Goal: Transaction & Acquisition: Purchase product/service

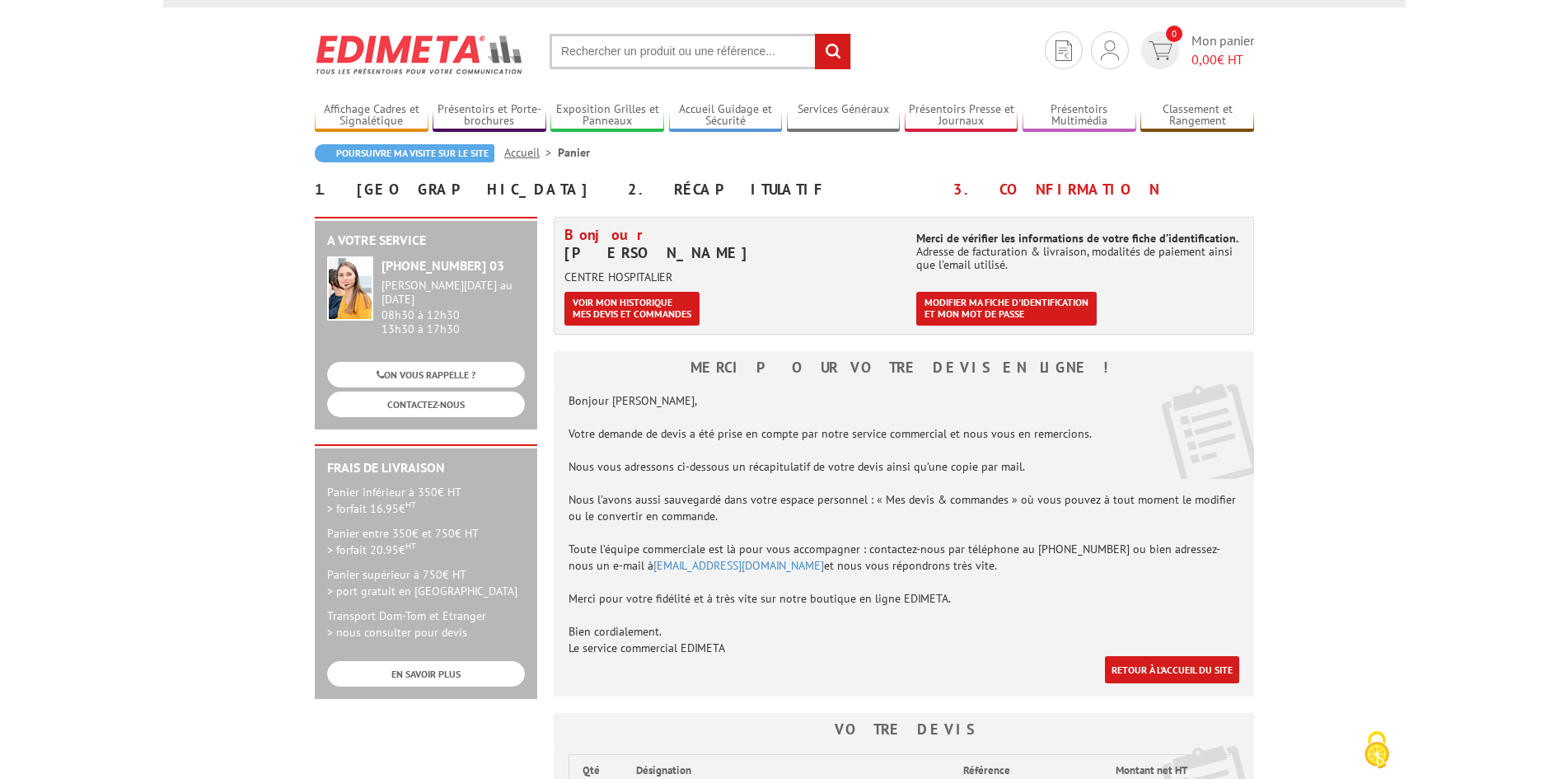
scroll to position [22, 0]
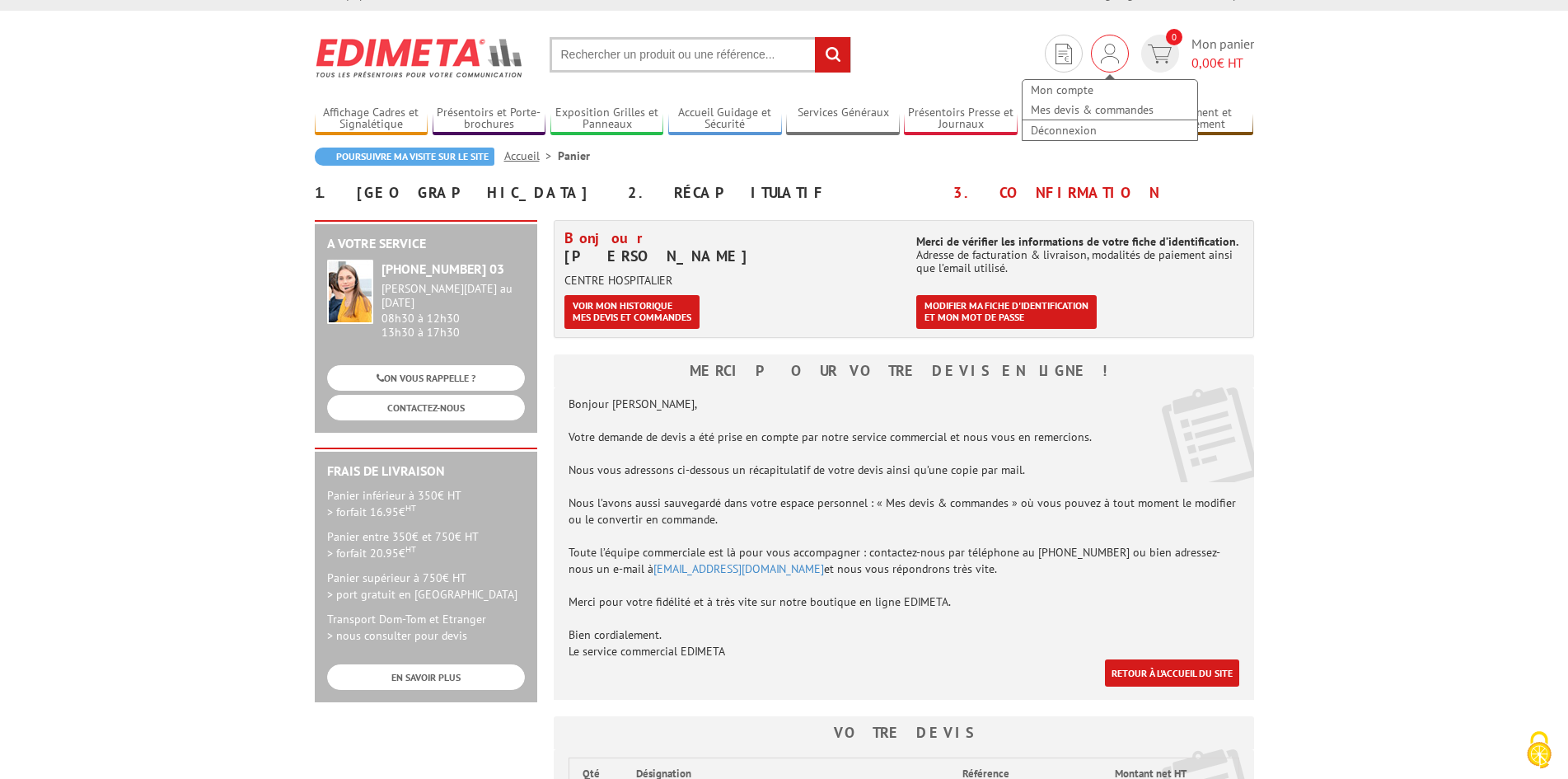
click at [1115, 60] on img at bounding box center [1109, 53] width 18 height 19
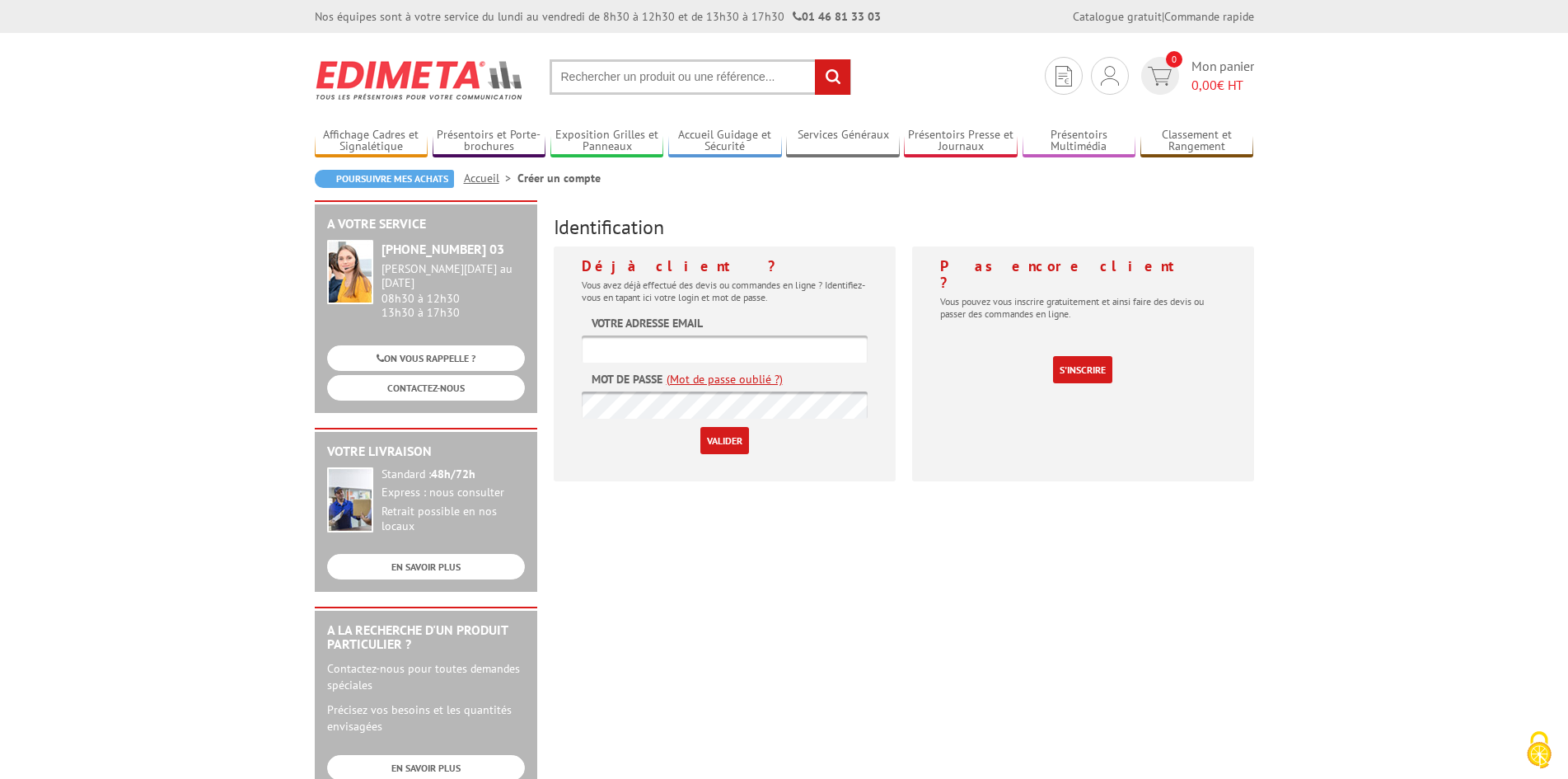
click at [684, 355] on input "text" at bounding box center [725, 349] width 286 height 27
type input "patricia.debes@ch-haguenau.fr"
click at [704, 450] on input "Valider" at bounding box center [725, 441] width 49 height 27
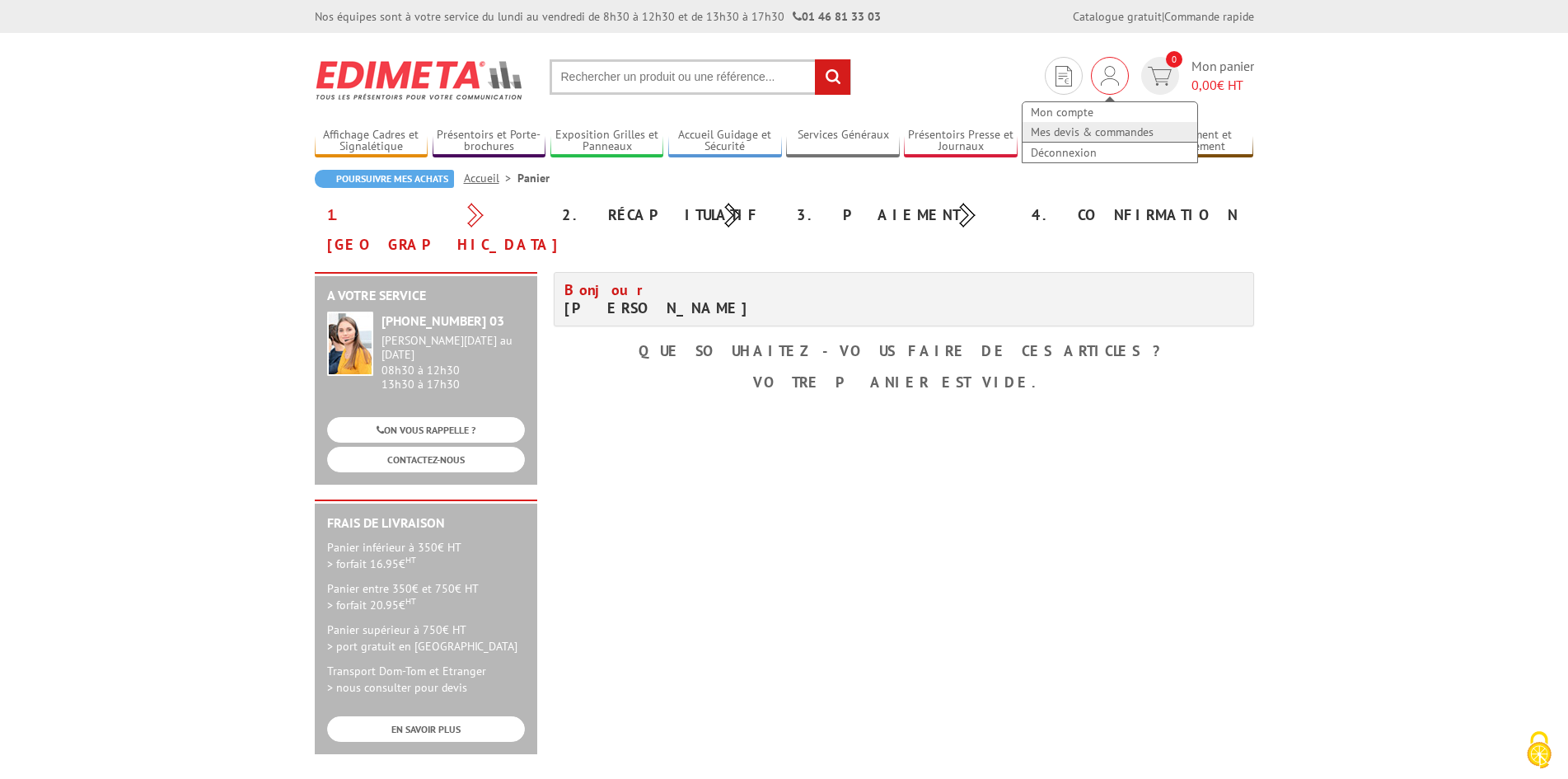
click at [1088, 129] on link "Mes devis & commandes" at bounding box center [1109, 132] width 175 height 19
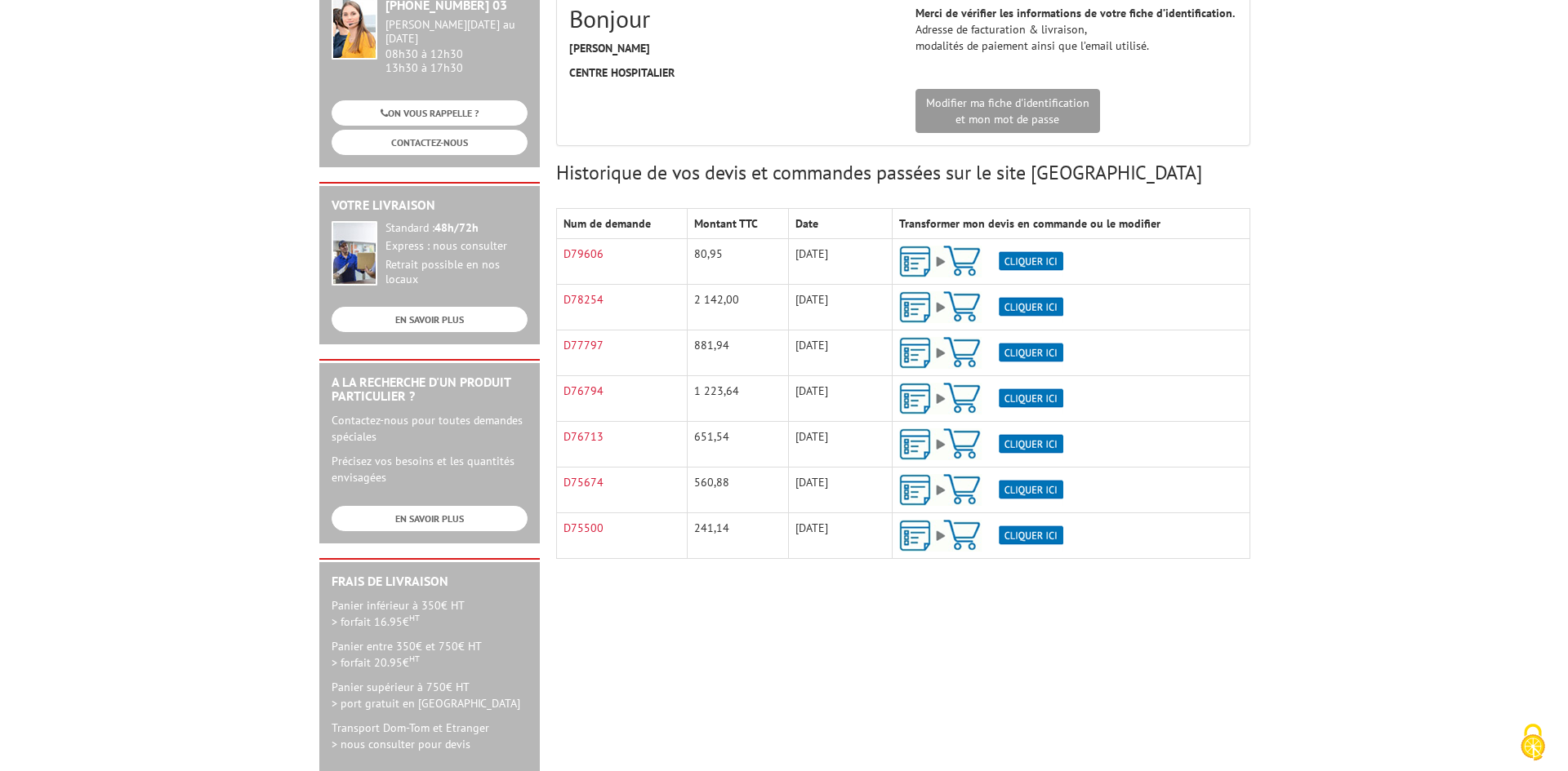
scroll to position [245, 0]
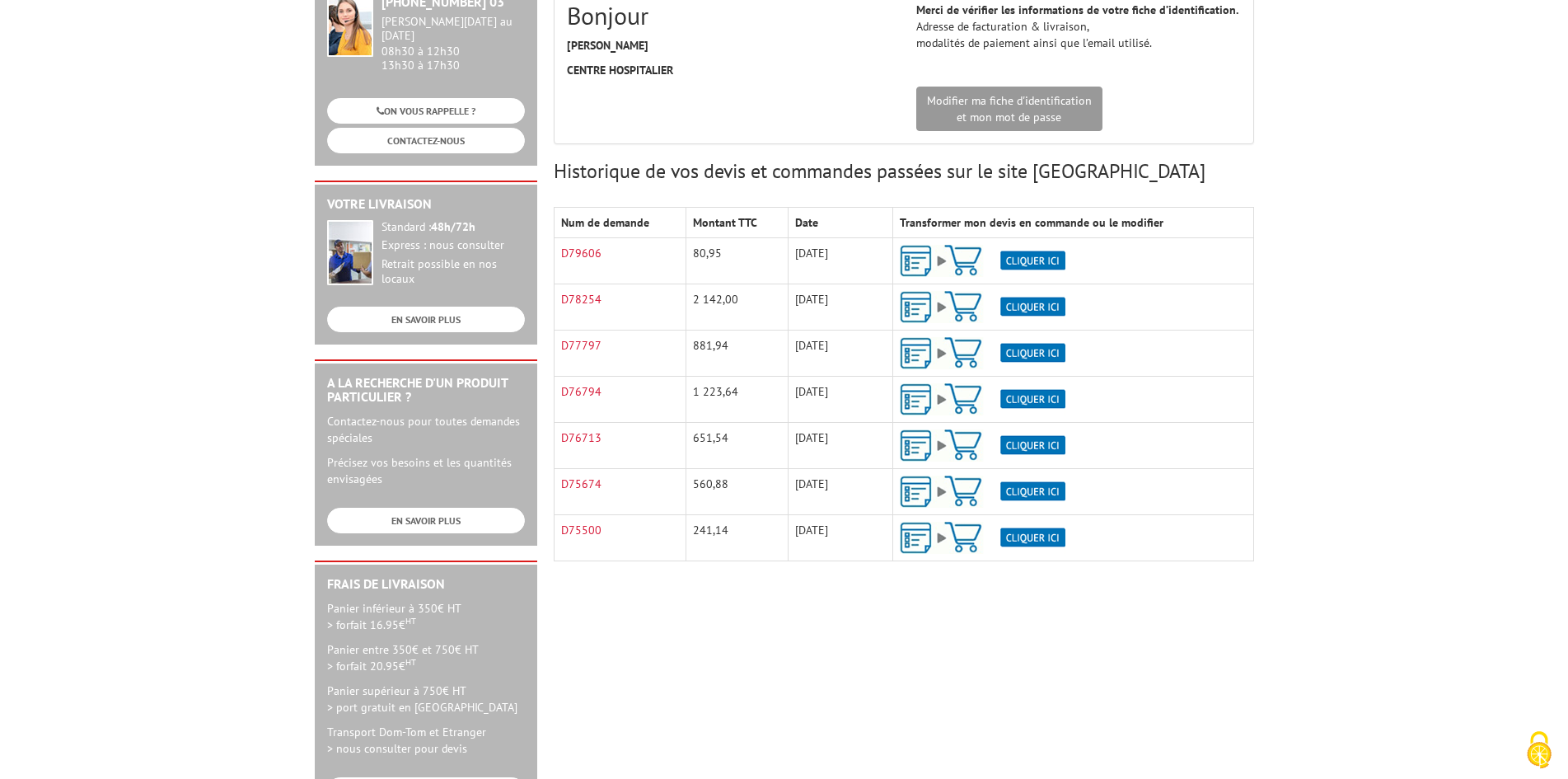
click at [1054, 262] on img at bounding box center [983, 261] width 165 height 32
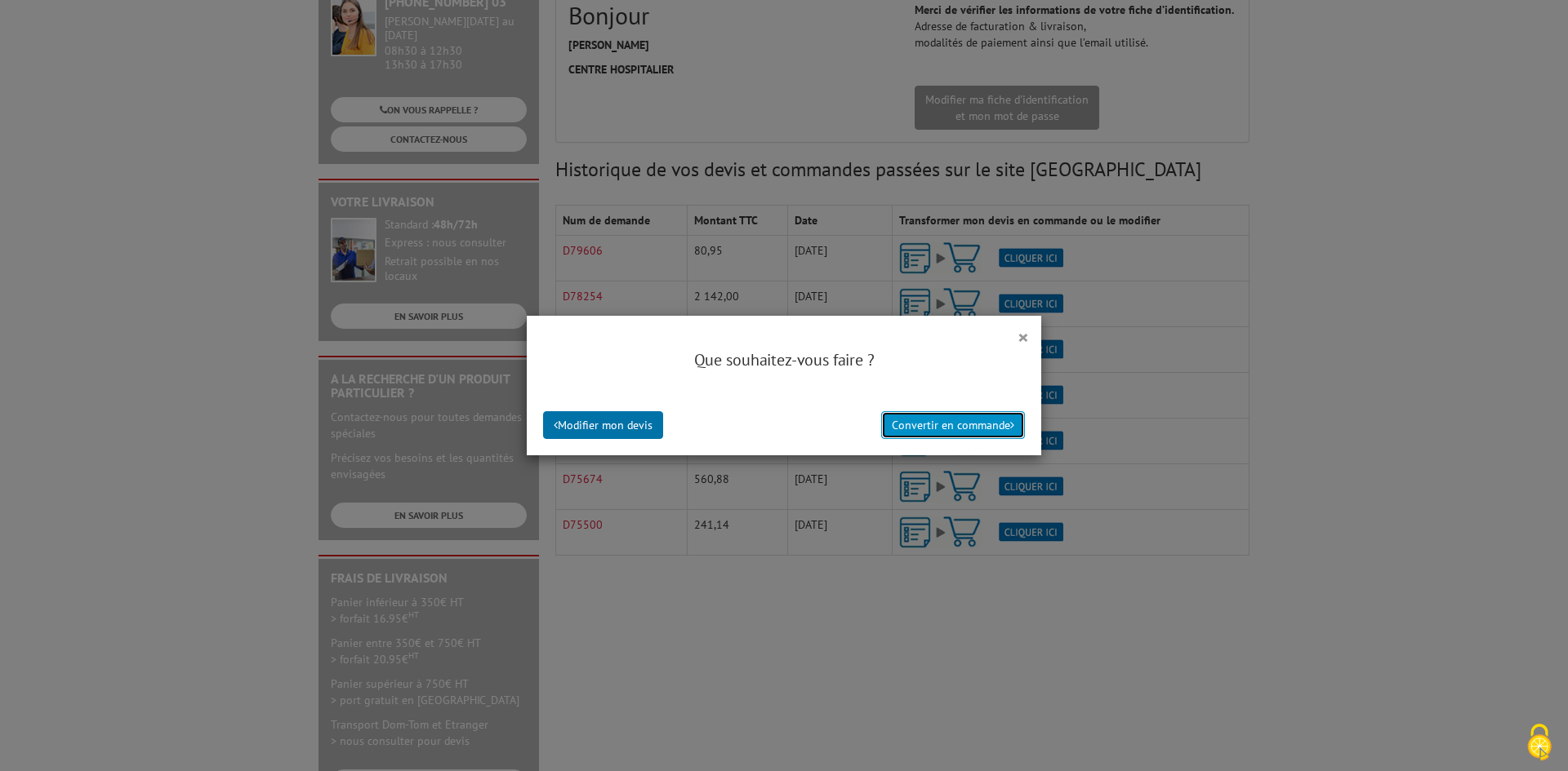
click at [943, 430] on button "Convertir en commande" at bounding box center [953, 424] width 144 height 28
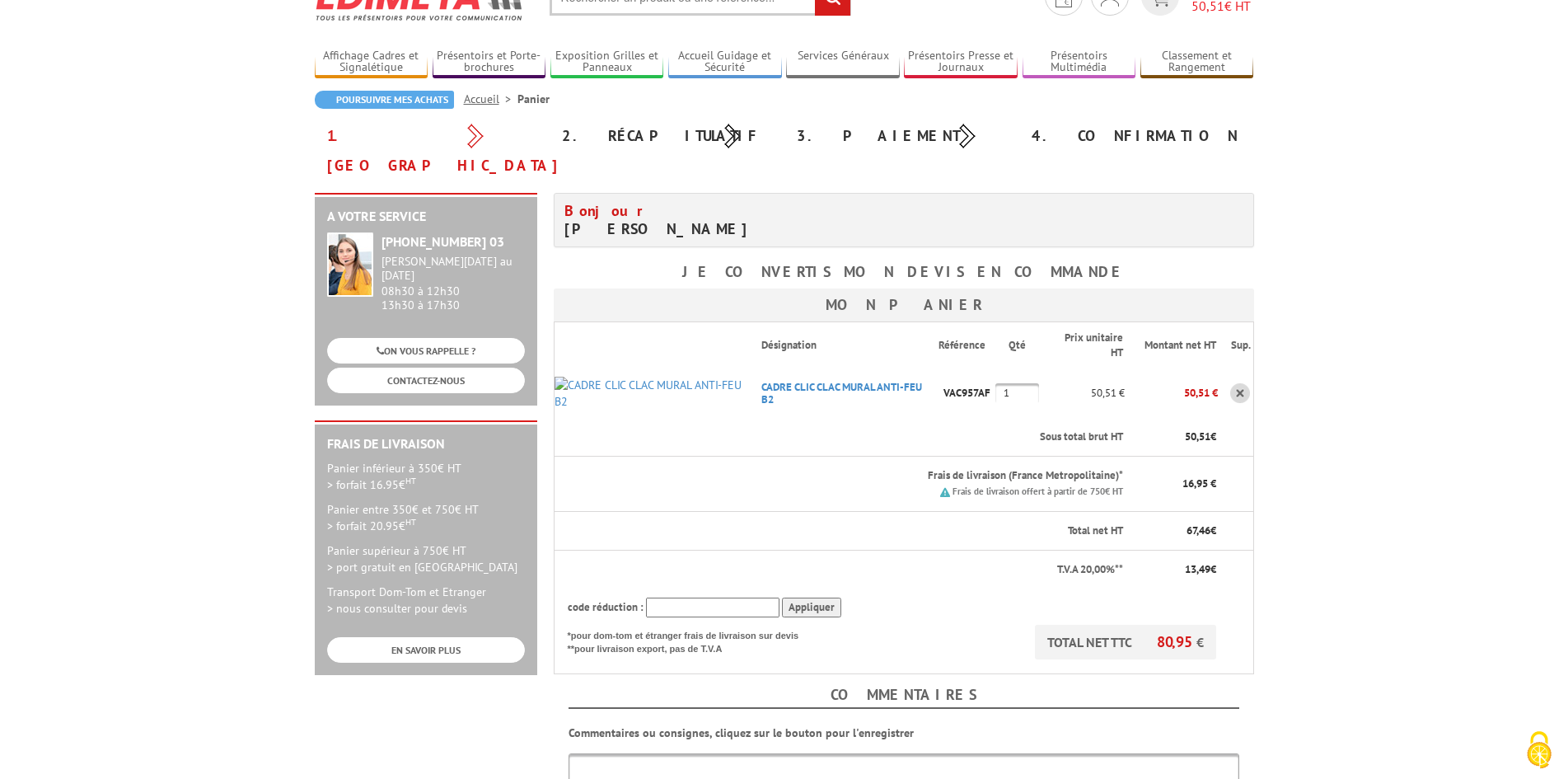
scroll to position [247, 0]
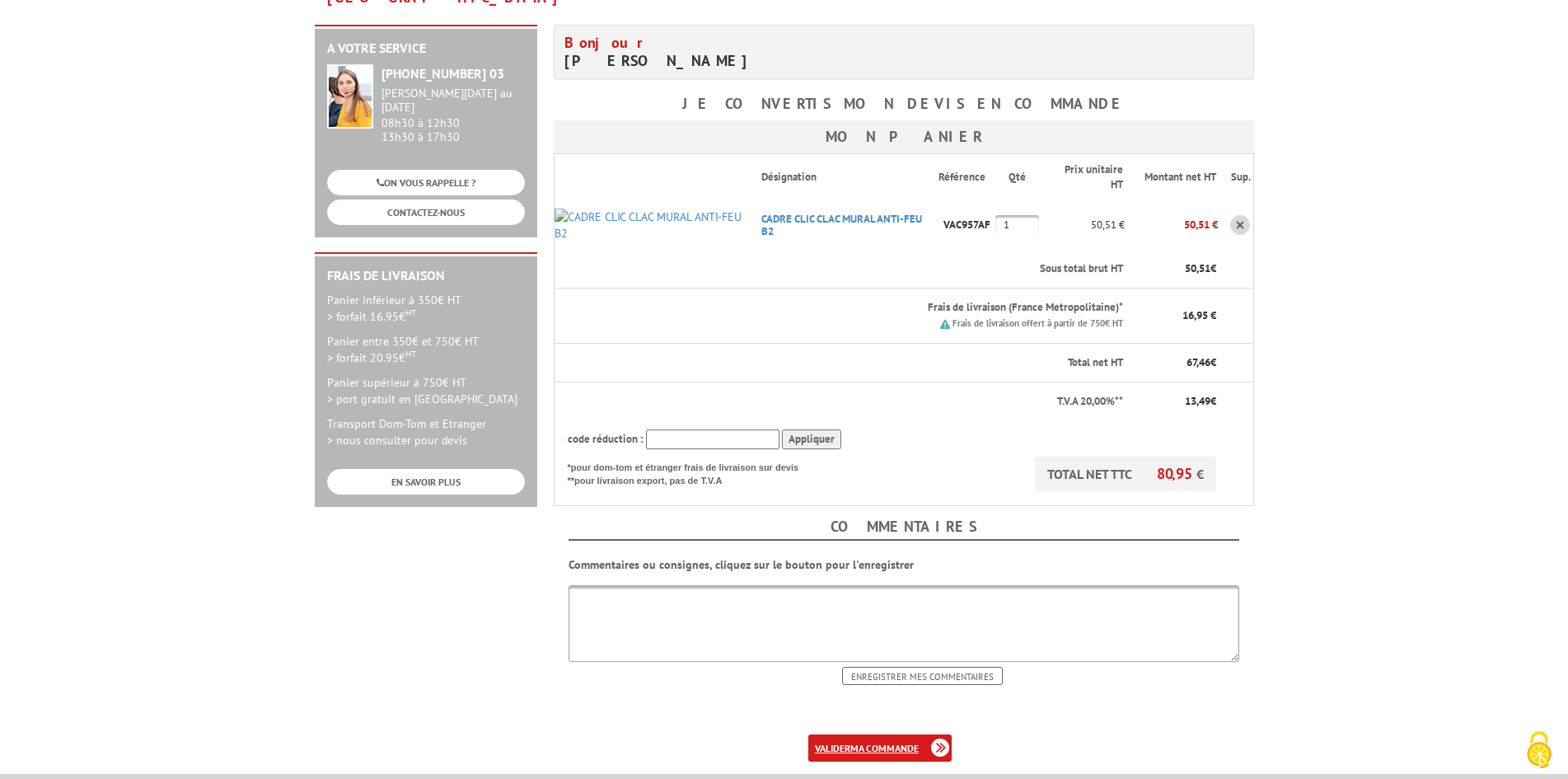
click at [894, 742] on b "ma commande" at bounding box center [884, 748] width 68 height 13
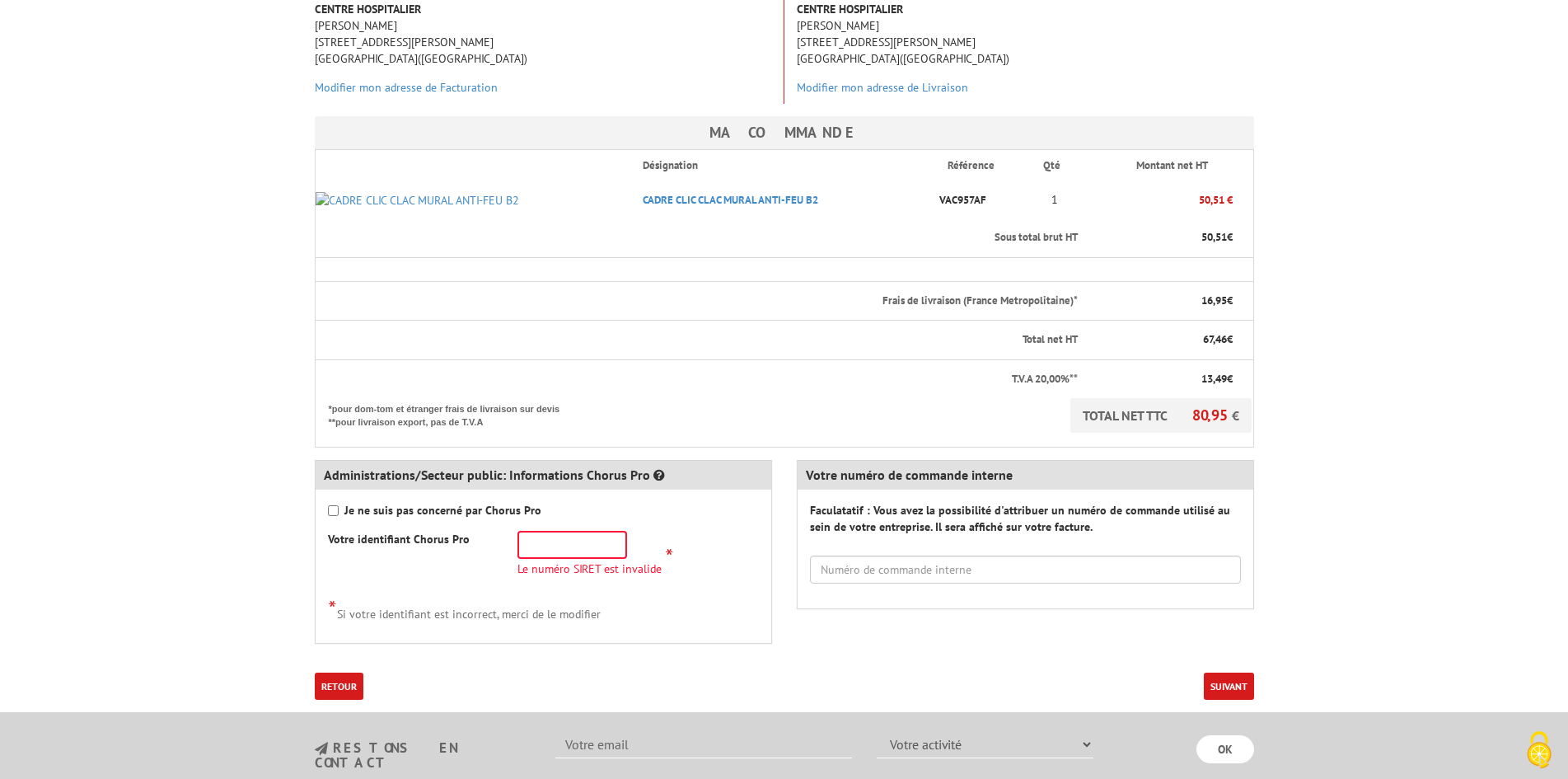
scroll to position [330, 0]
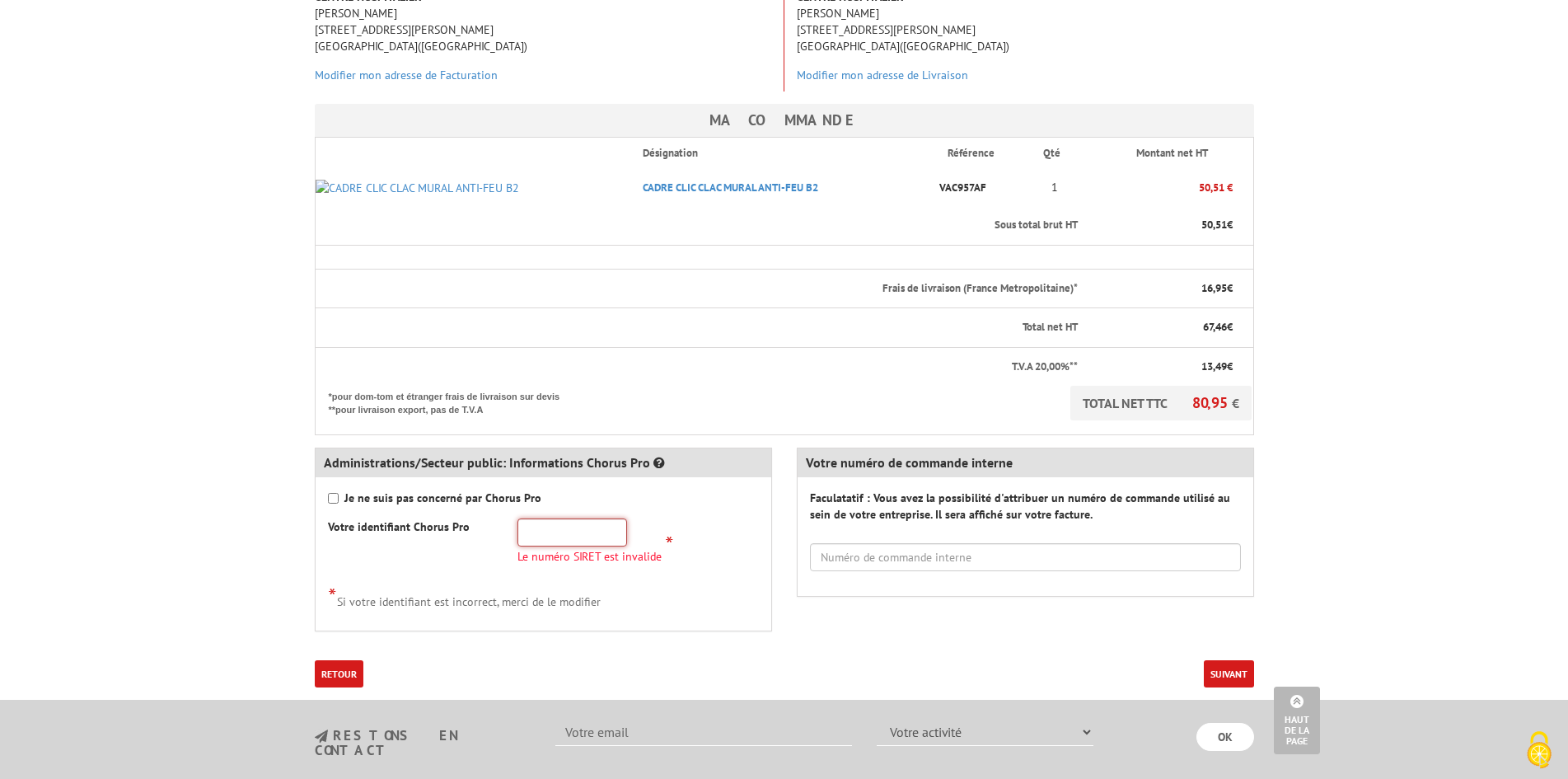
click at [570, 518] on input "text" at bounding box center [573, 532] width 110 height 28
type input "26670011100013"
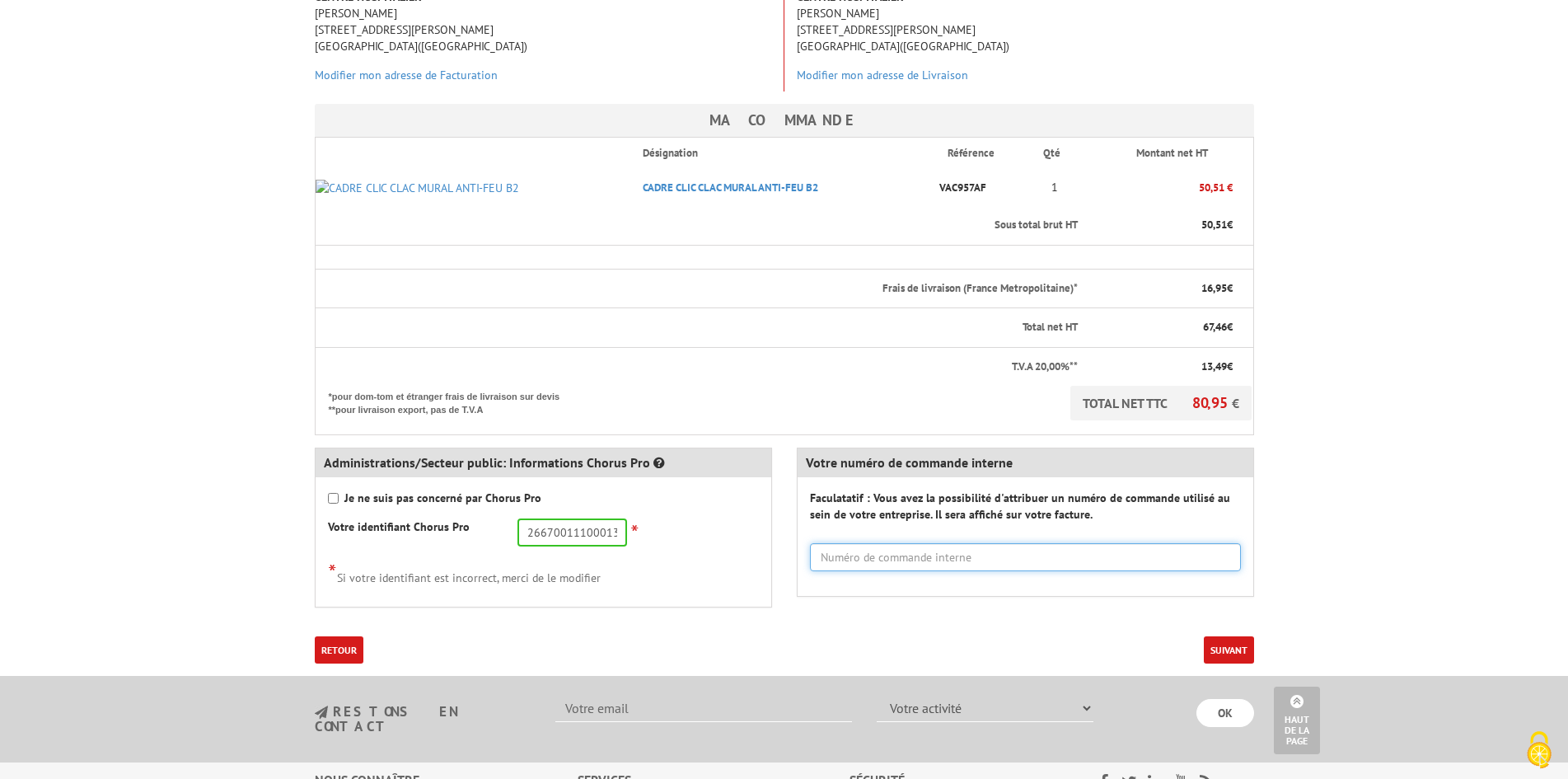
click at [882, 544] on input "text" at bounding box center [1025, 557] width 431 height 28
click at [822, 544] on input "text" at bounding box center [1025, 557] width 431 height 28
type input "405760"
click at [1216, 636] on button "Suivant" at bounding box center [1229, 650] width 51 height 27
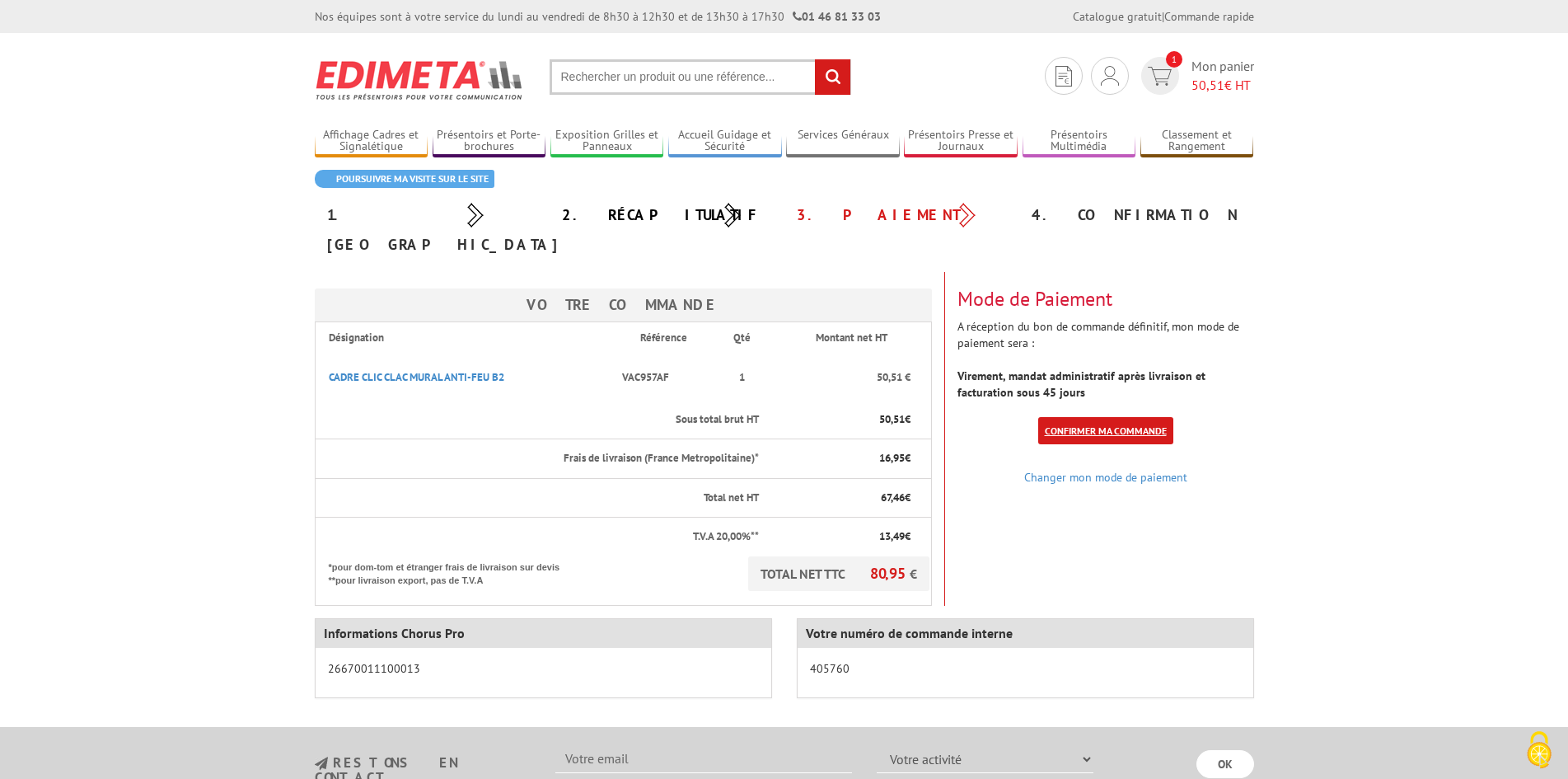
click at [1089, 417] on link "Confirmer ma commande" at bounding box center [1106, 430] width 135 height 27
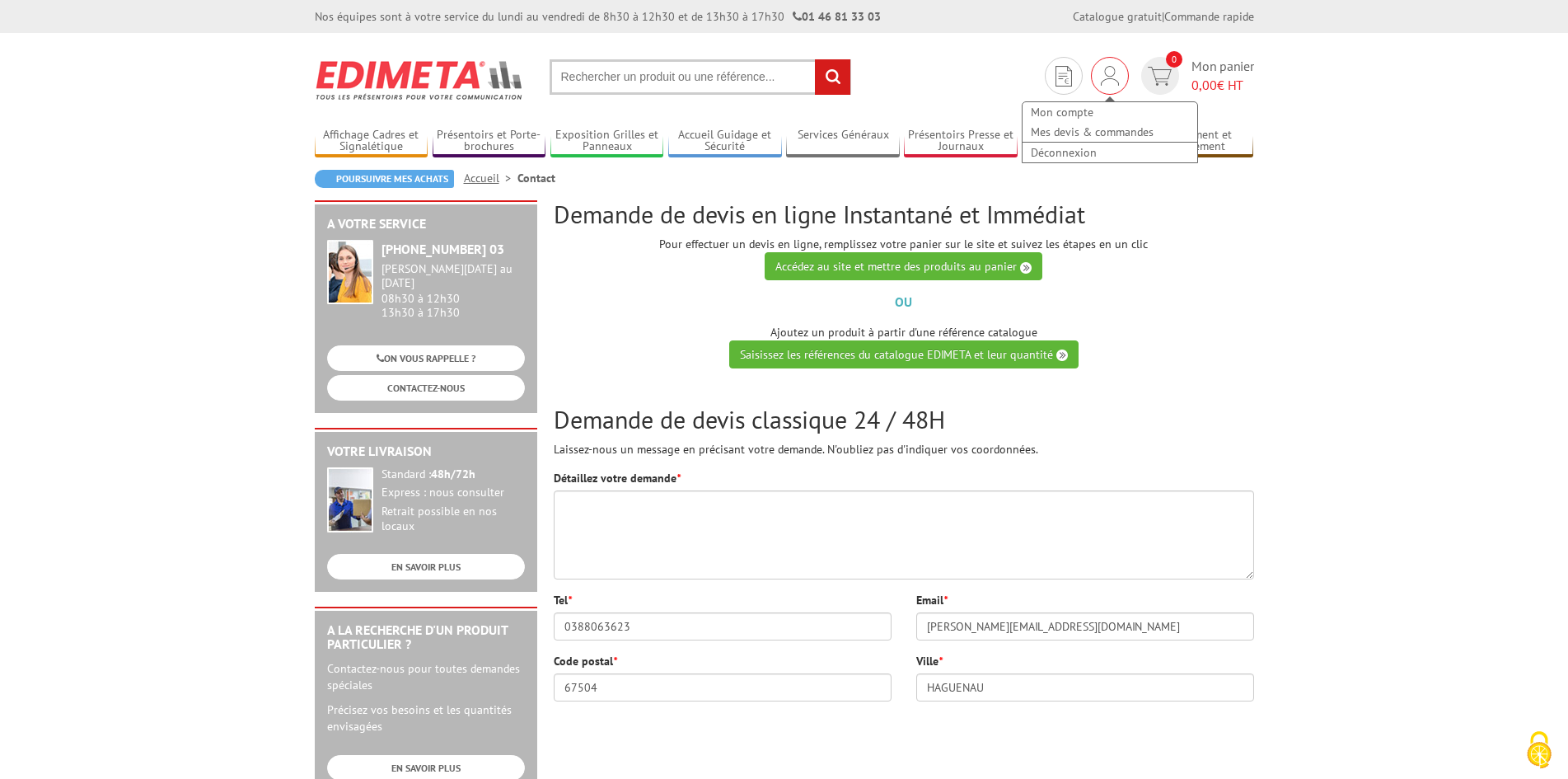
click at [1104, 60] on div "Mon compte Mes devis & commandes Déconnexion" at bounding box center [1109, 75] width 38 height 38
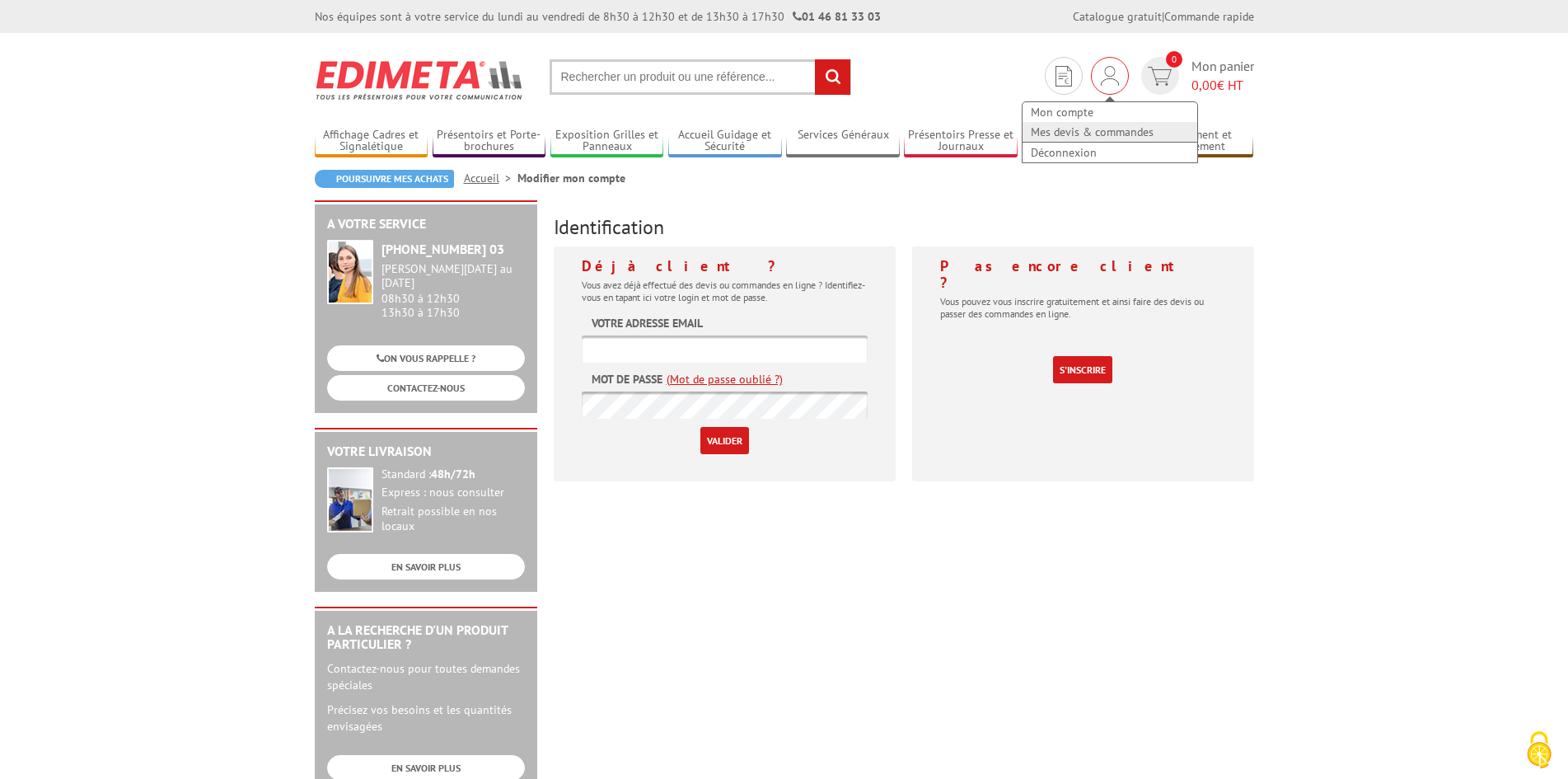
click at [1086, 136] on link "Mes devis & commandes" at bounding box center [1109, 132] width 175 height 19
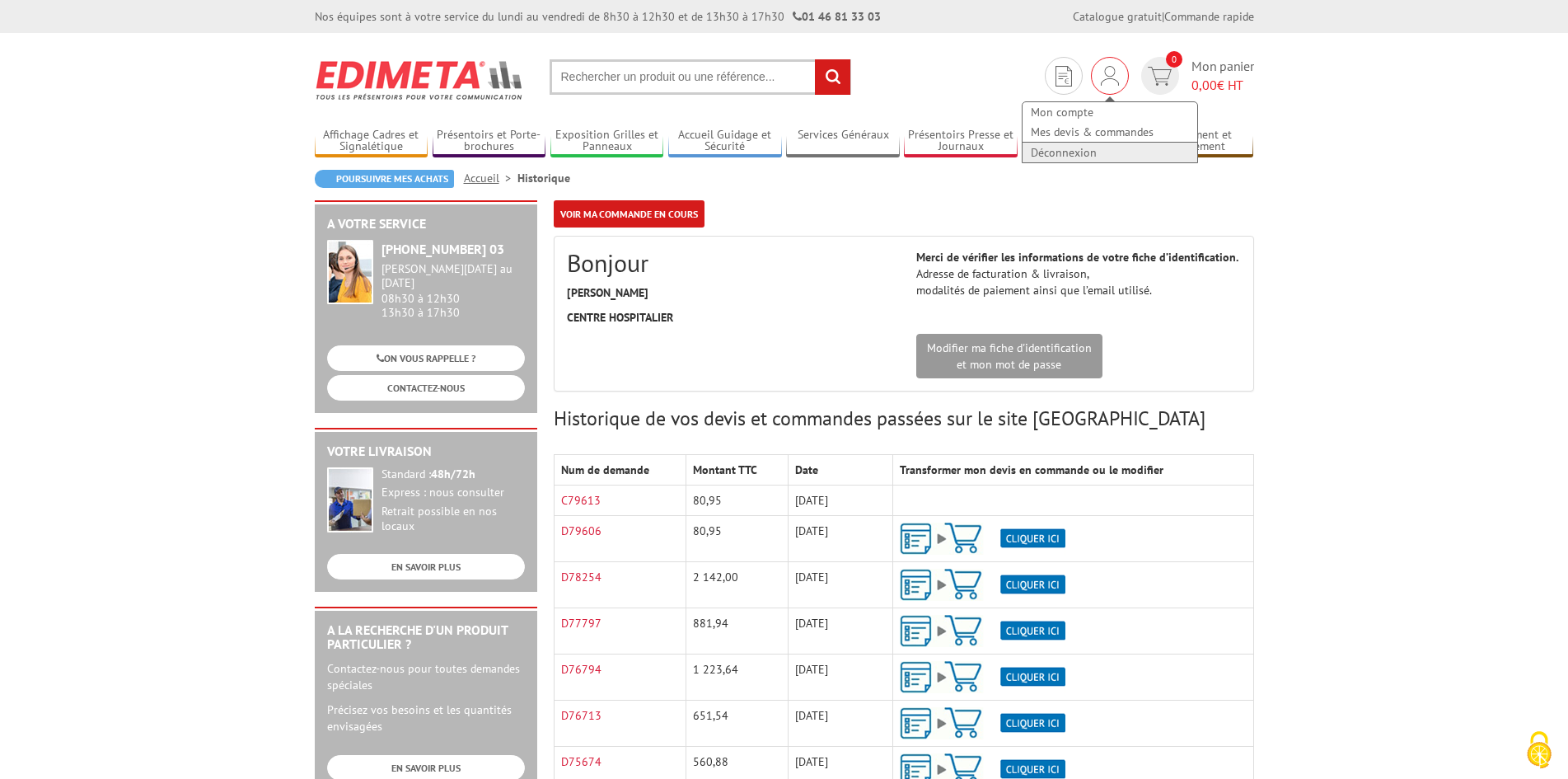
click at [1079, 156] on link "Déconnexion" at bounding box center [1109, 152] width 175 height 19
